Goal: Find specific page/section

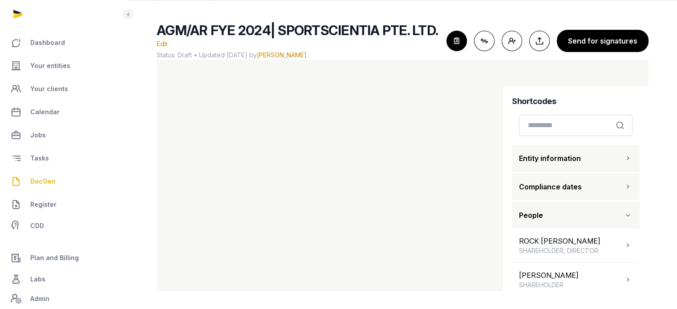
click at [624, 163] on icon "button" at bounding box center [628, 158] width 9 height 11
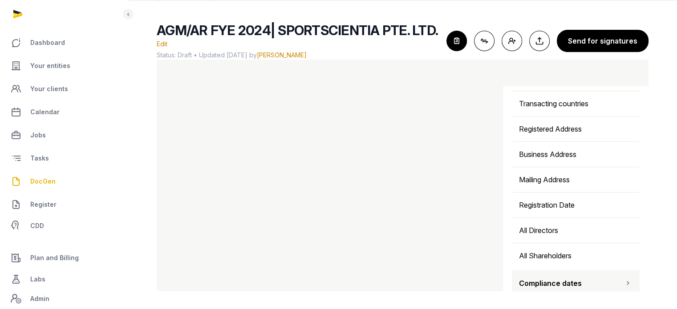
scroll to position [287, 0]
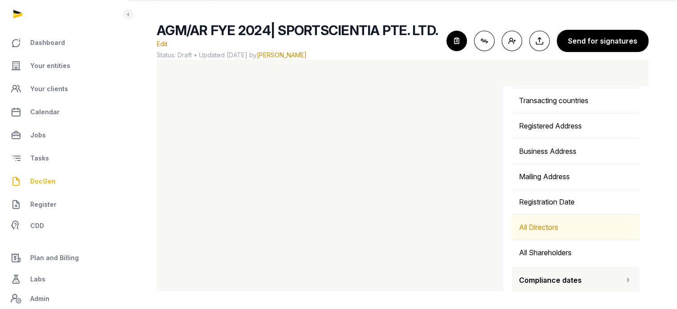
click at [575, 220] on div "All Directors" at bounding box center [576, 227] width 128 height 25
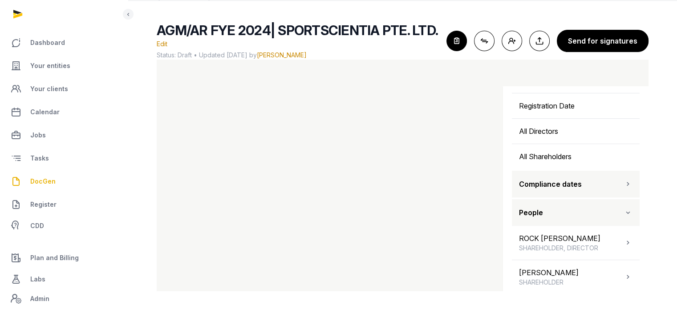
scroll to position [413, 0]
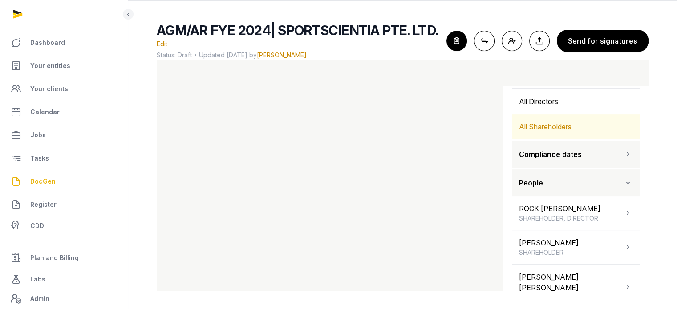
click at [591, 126] on div "All Shareholders" at bounding box center [576, 126] width 128 height 25
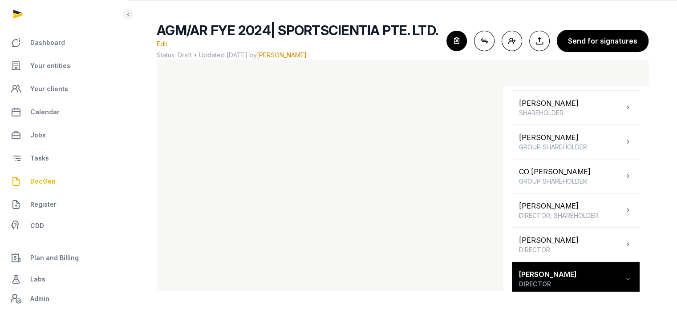
scroll to position [938, 0]
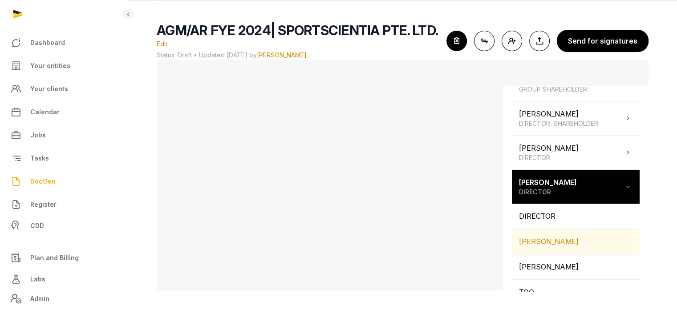
click at [559, 229] on div "[PERSON_NAME]" at bounding box center [576, 241] width 128 height 25
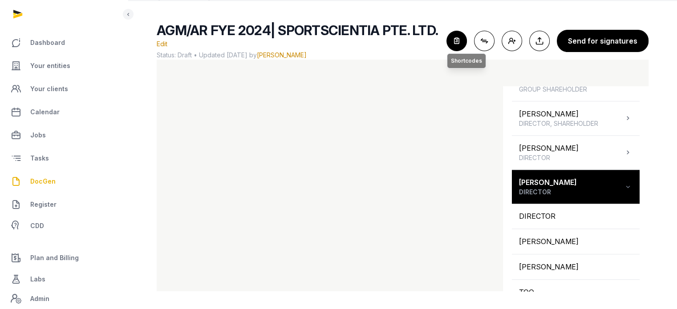
click at [457, 41] on icon "button" at bounding box center [457, 41] width 20 height 20
